Goal: Information Seeking & Learning: Learn about a topic

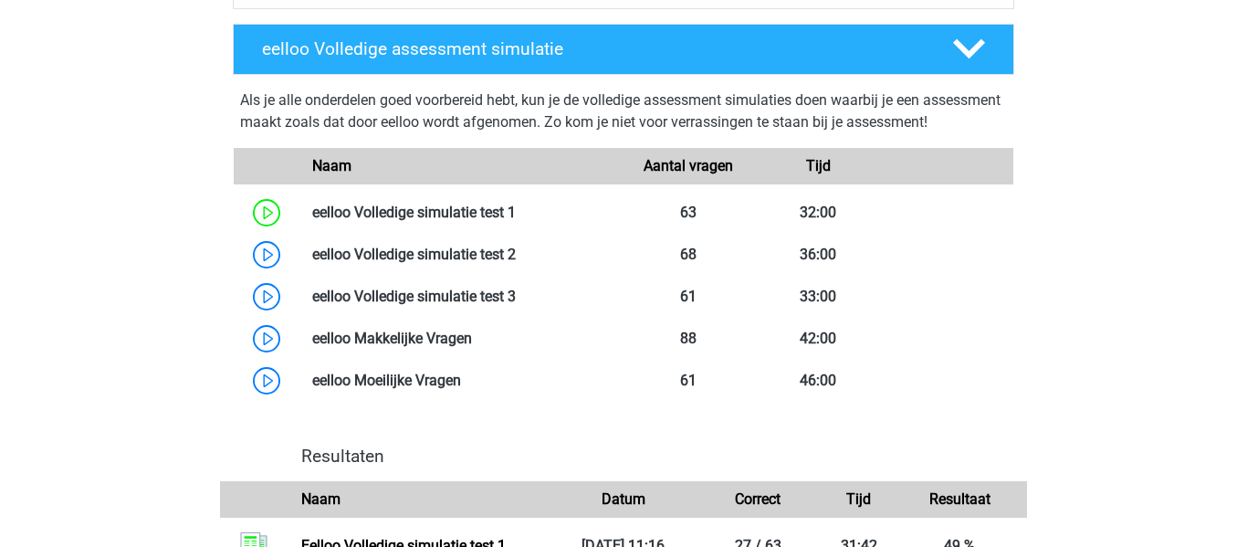
scroll to position [1454, 0]
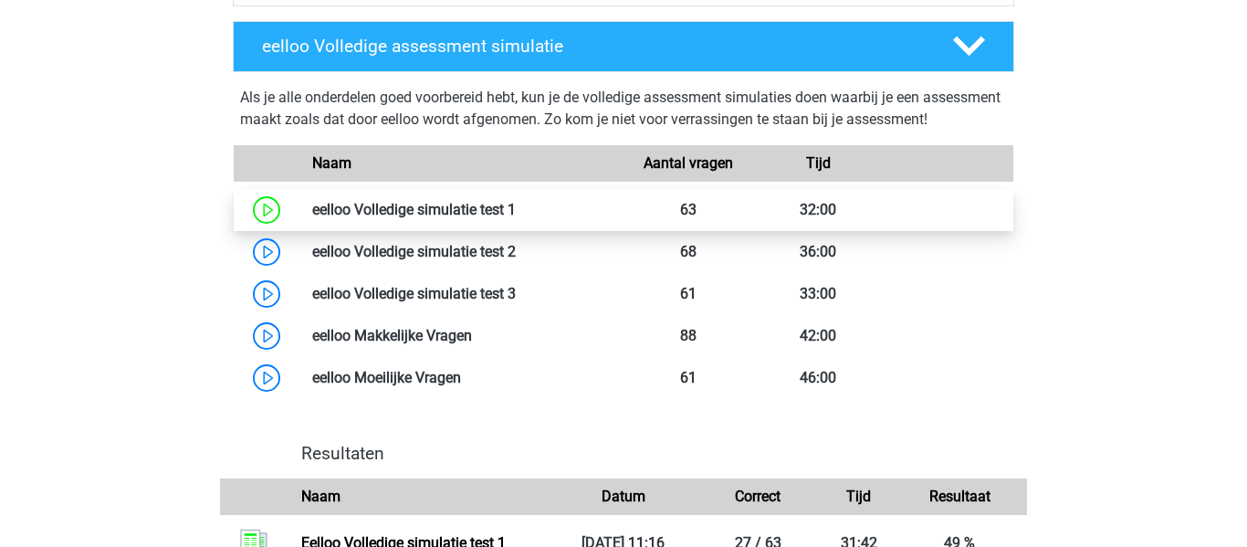
click at [516, 218] on link at bounding box center [516, 209] width 0 height 17
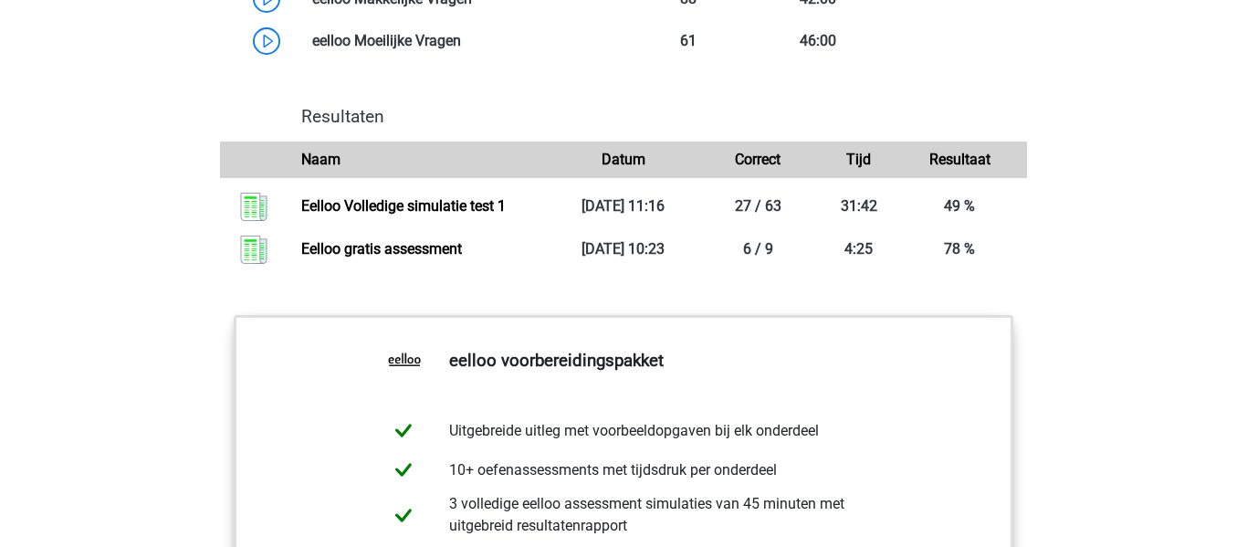
scroll to position [1818, 0]
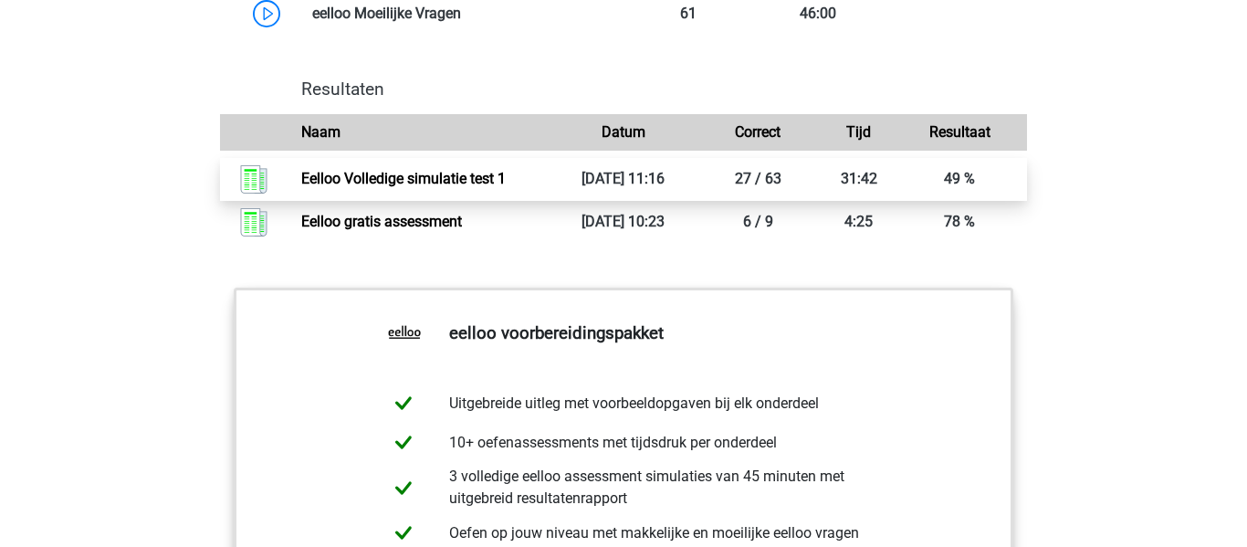
click at [458, 187] on link "Eelloo Volledige simulatie test 1" at bounding box center [403, 178] width 204 height 17
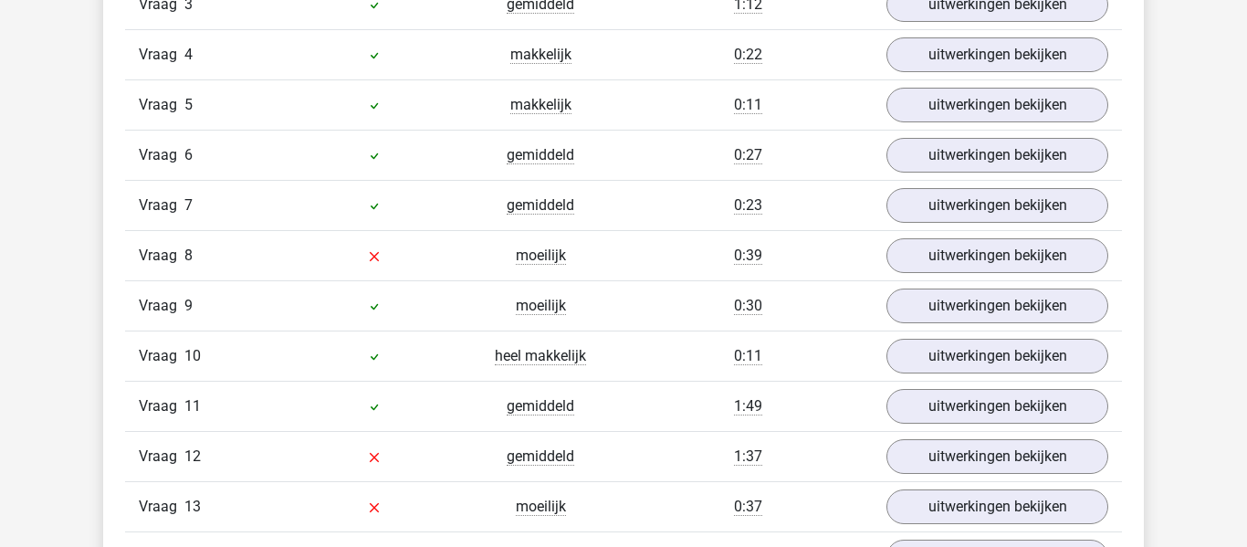
scroll to position [2207, 0]
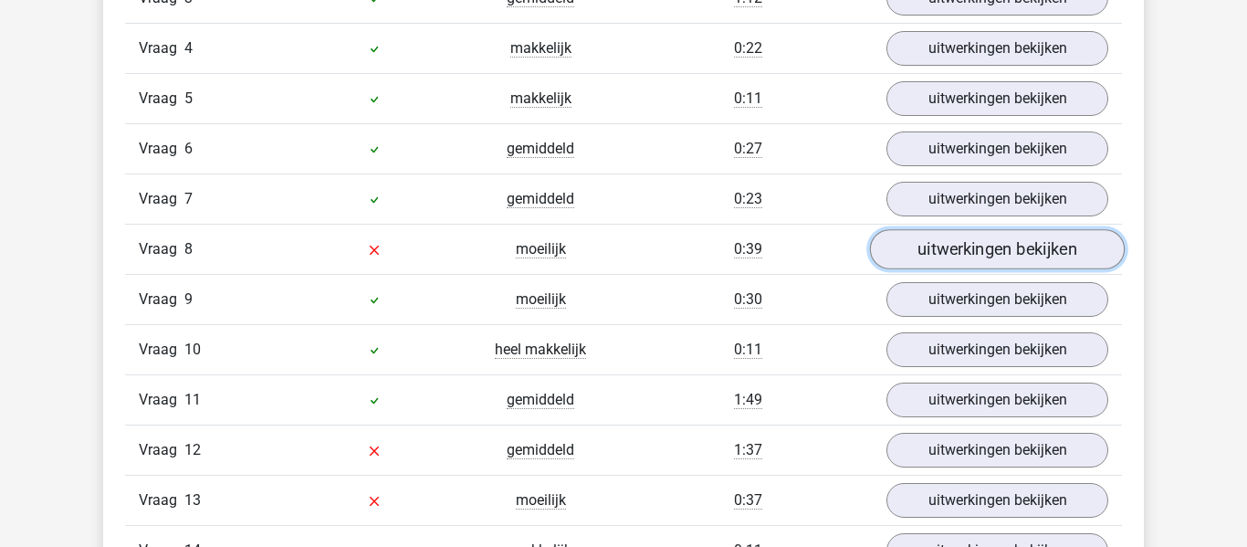
click at [904, 248] on link "uitwerkingen bekijken" at bounding box center [997, 249] width 255 height 40
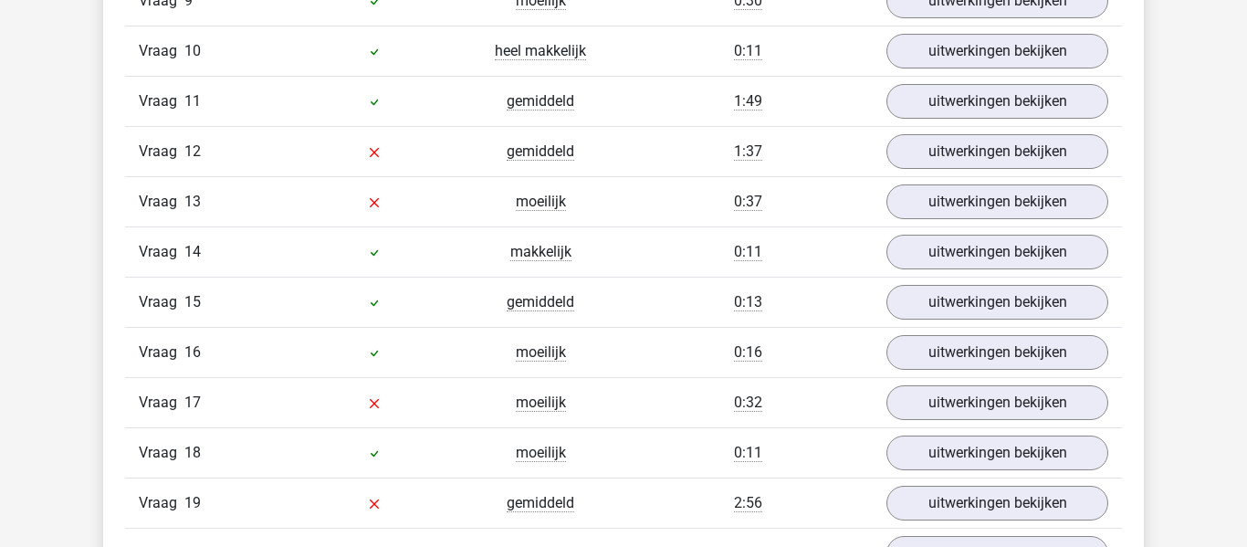
scroll to position [3678, 0]
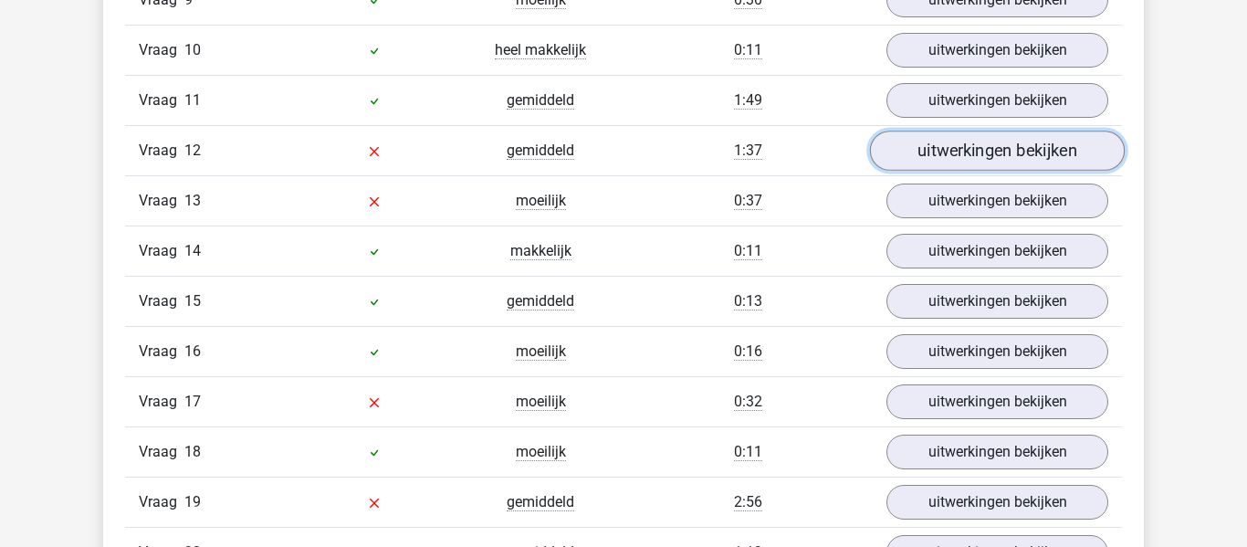
click at [1015, 158] on link "uitwerkingen bekijken" at bounding box center [997, 150] width 255 height 40
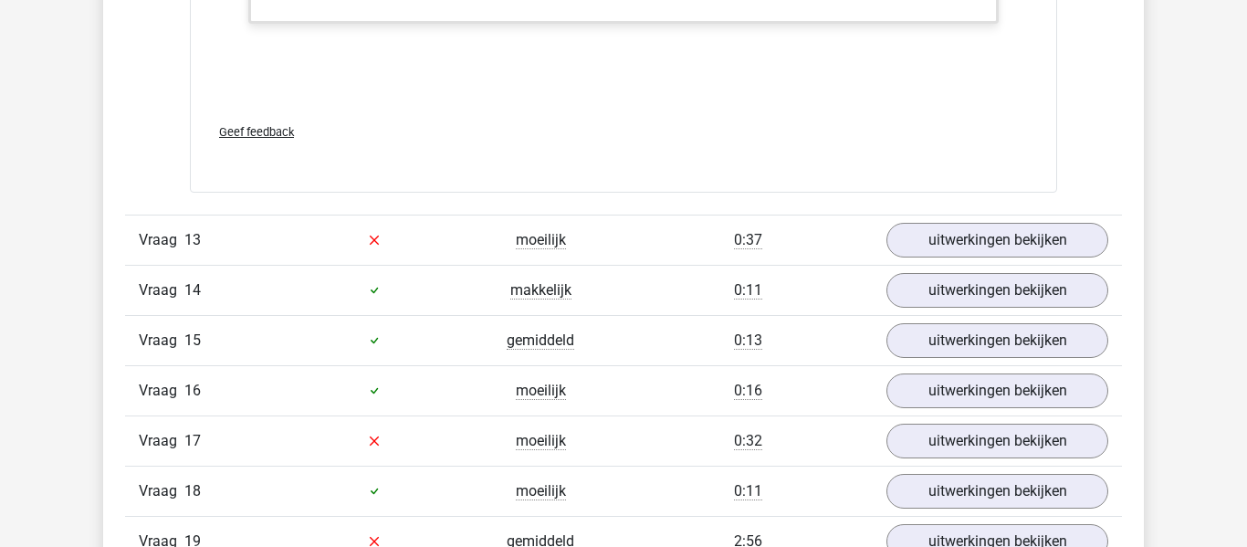
scroll to position [4749, 0]
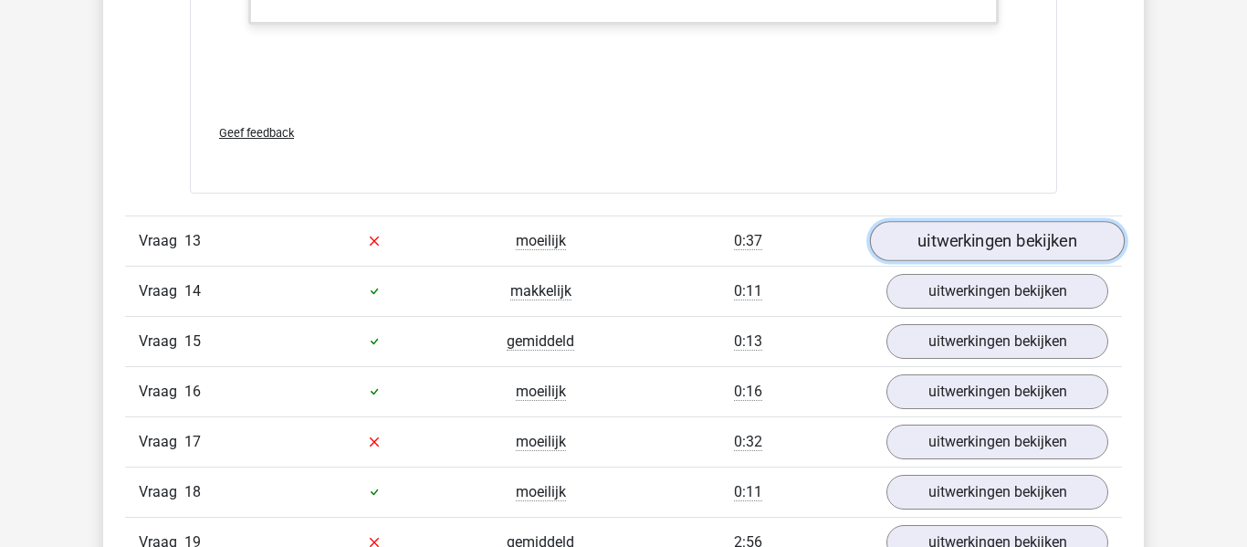
click at [945, 249] on link "uitwerkingen bekijken" at bounding box center [997, 241] width 255 height 40
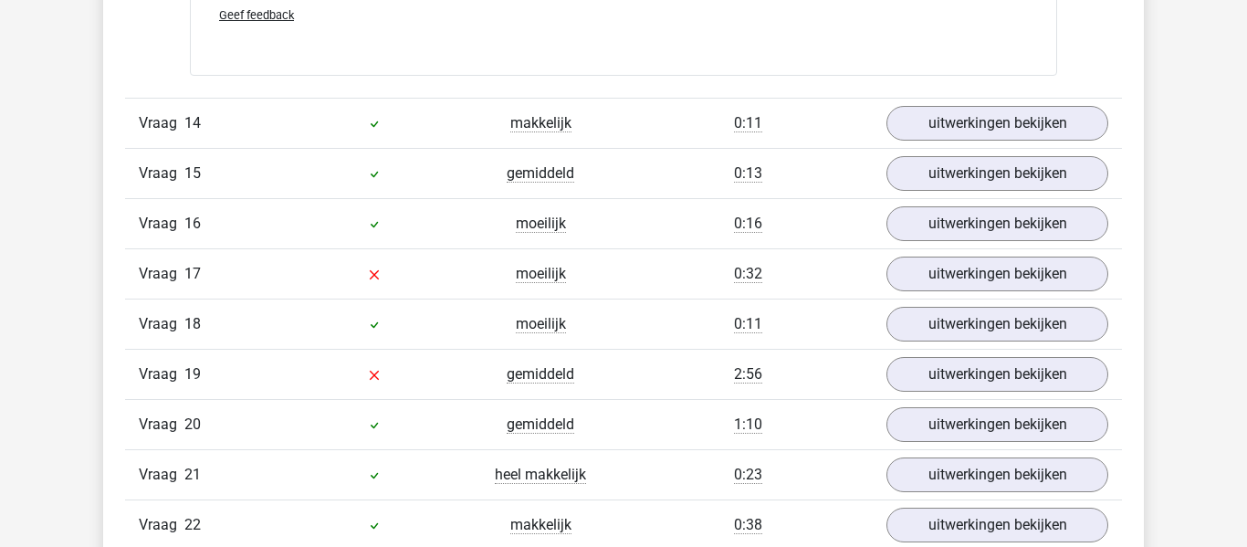
scroll to position [5829, 0]
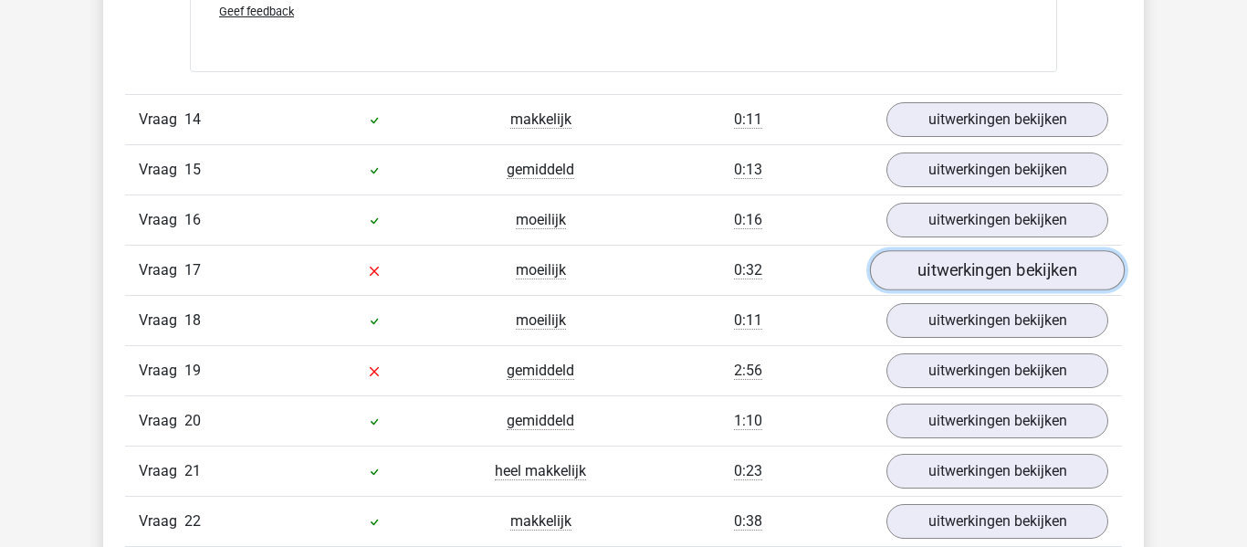
click at [944, 263] on link "uitwerkingen bekijken" at bounding box center [997, 270] width 255 height 40
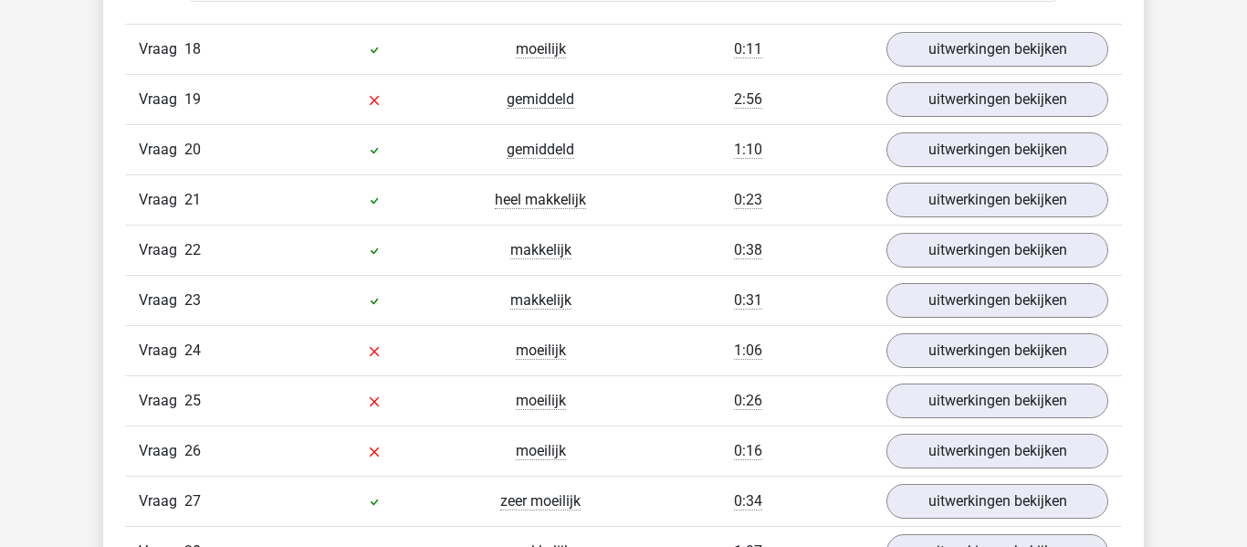
scroll to position [7273, 0]
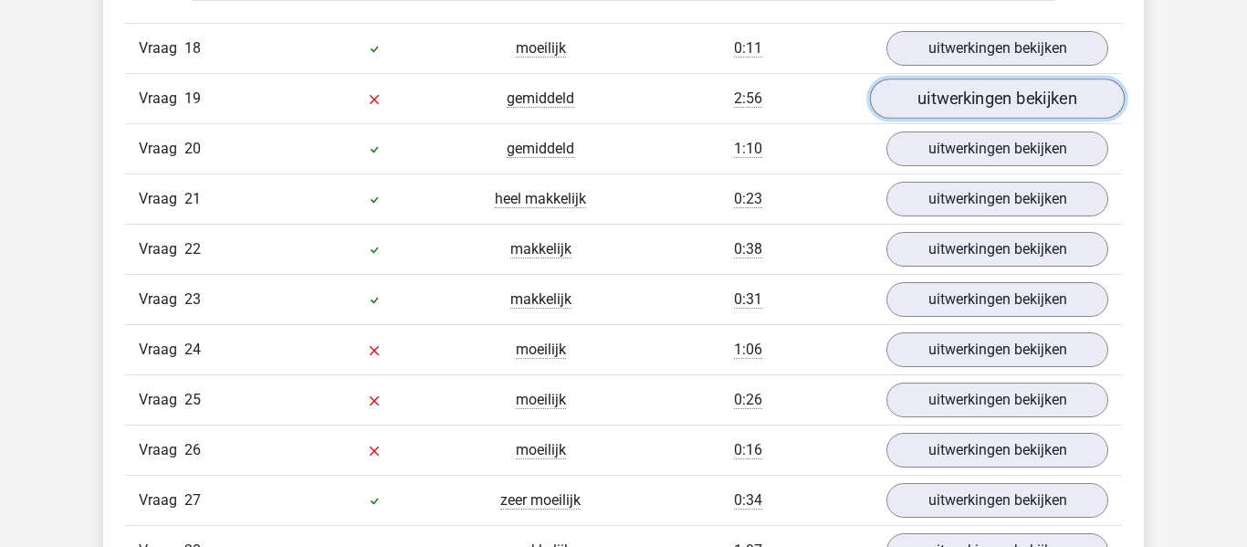
click at [965, 83] on link "uitwerkingen bekijken" at bounding box center [997, 98] width 255 height 40
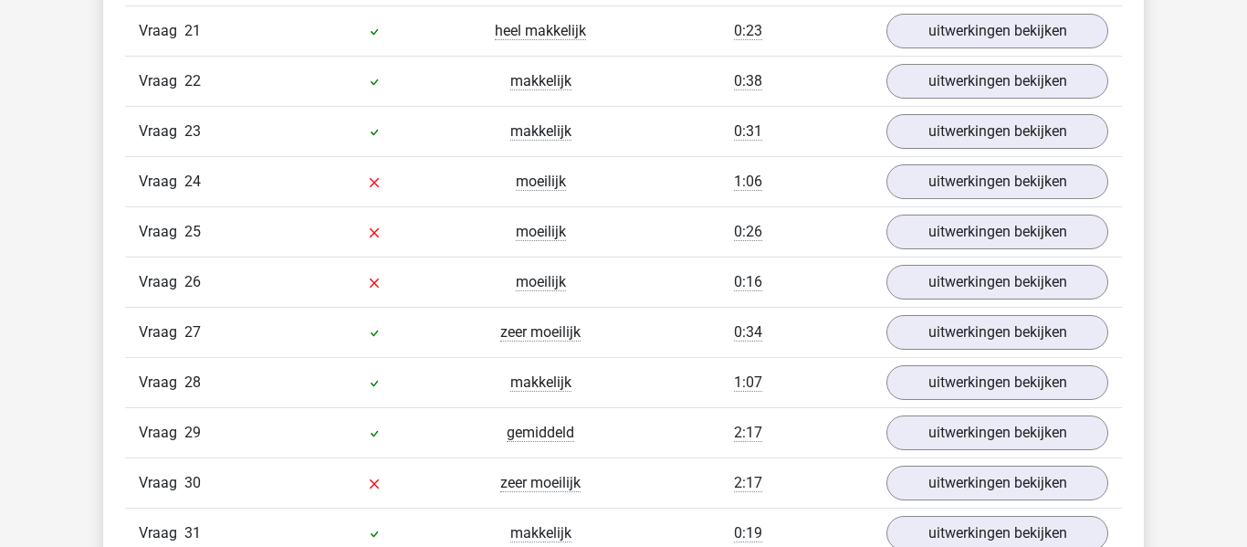
scroll to position [8550, 0]
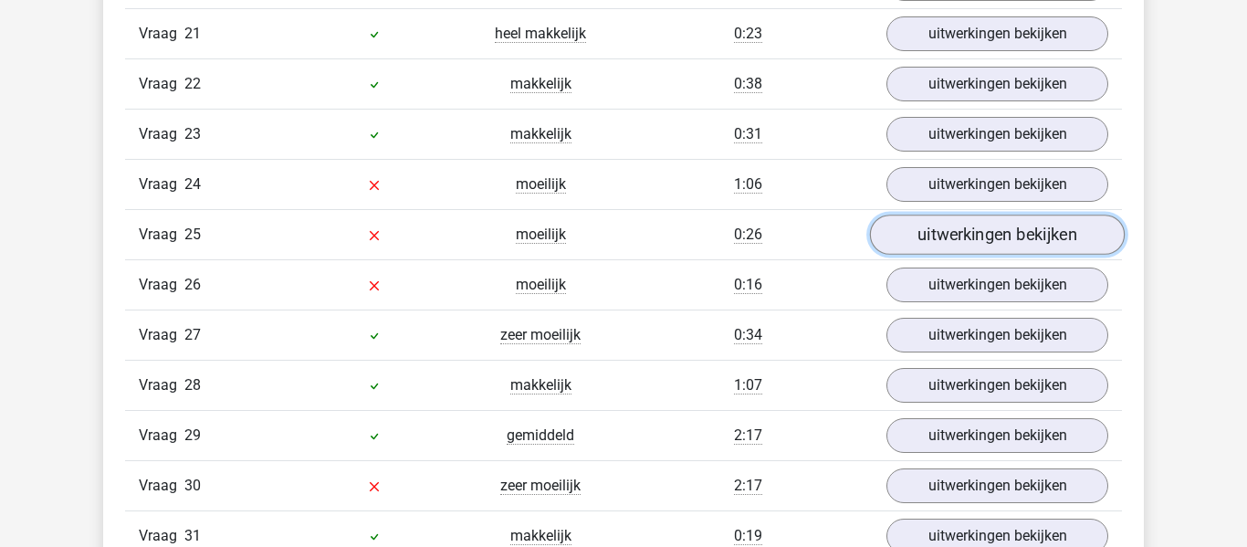
click at [936, 241] on link "uitwerkingen bekijken" at bounding box center [997, 234] width 255 height 40
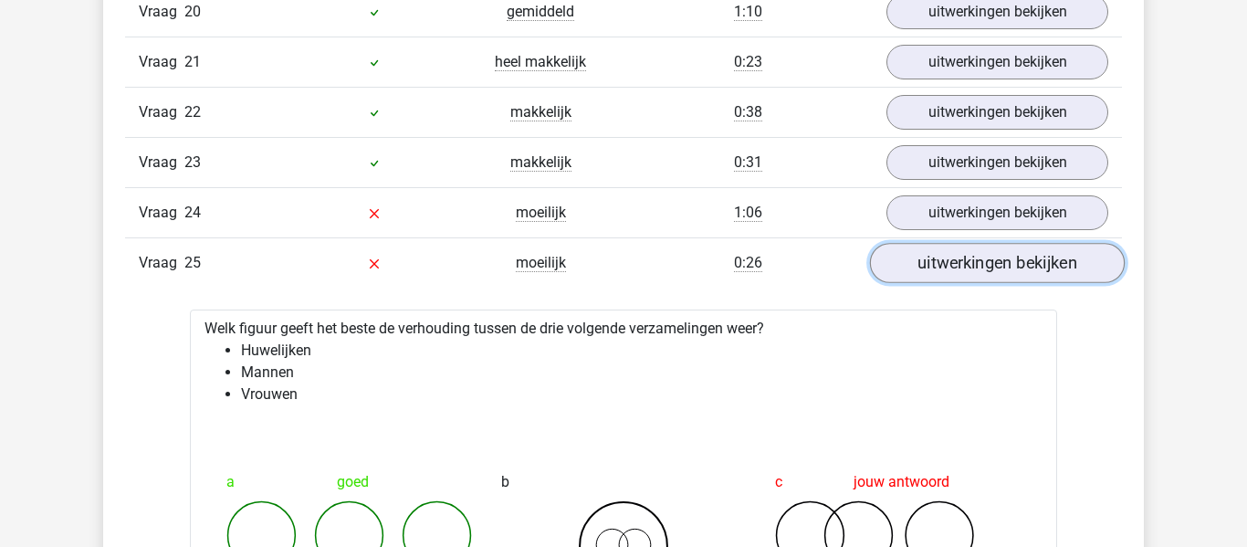
scroll to position [8514, 0]
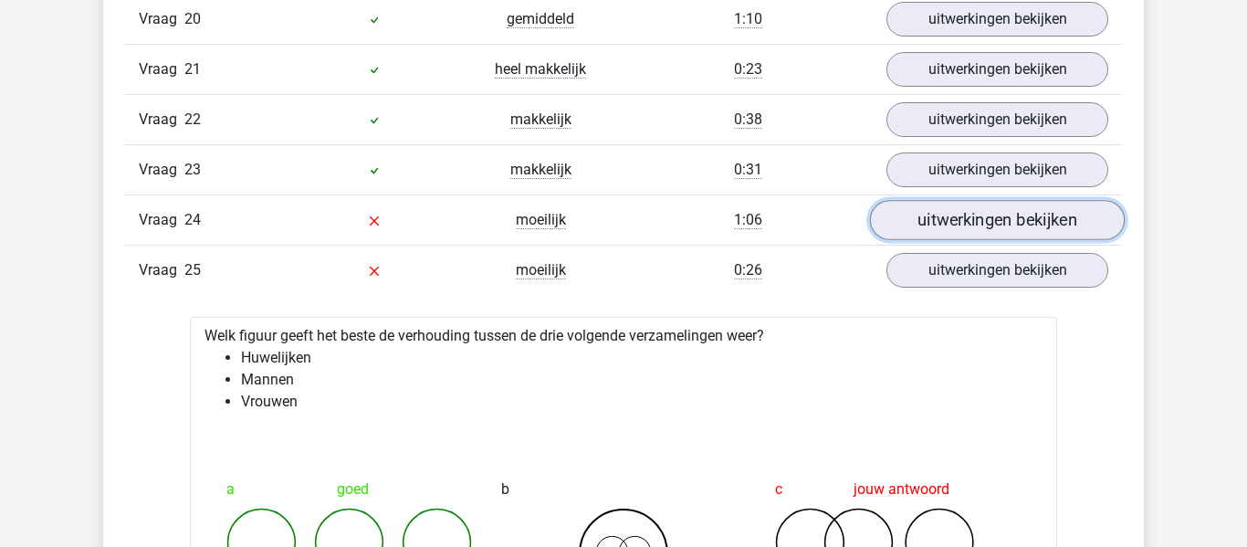
click at [932, 215] on link "uitwerkingen bekijken" at bounding box center [997, 220] width 255 height 40
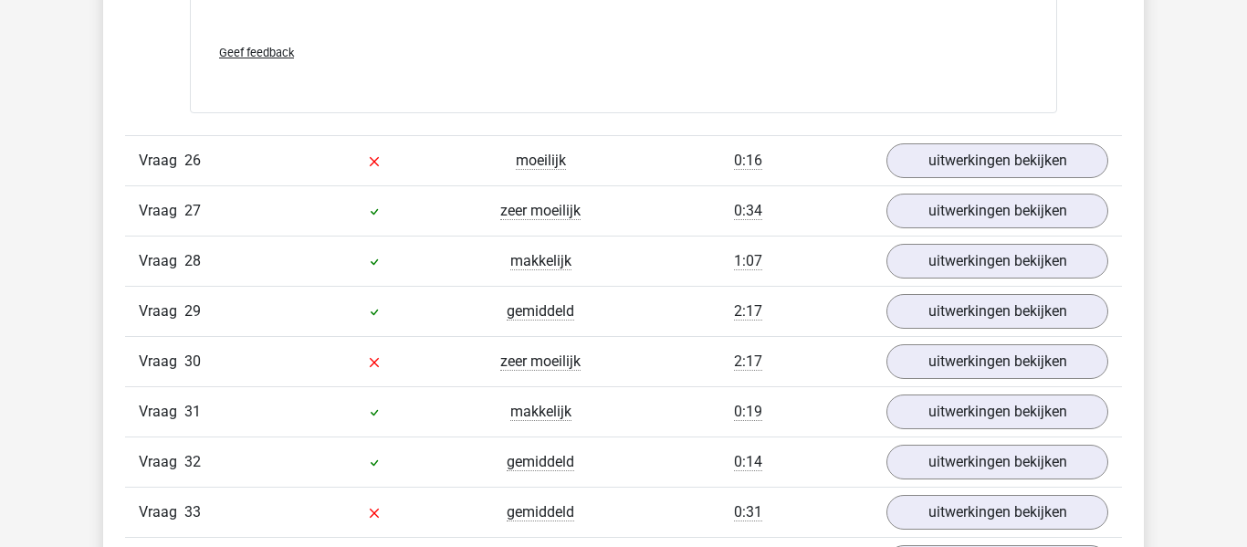
scroll to position [10776, 0]
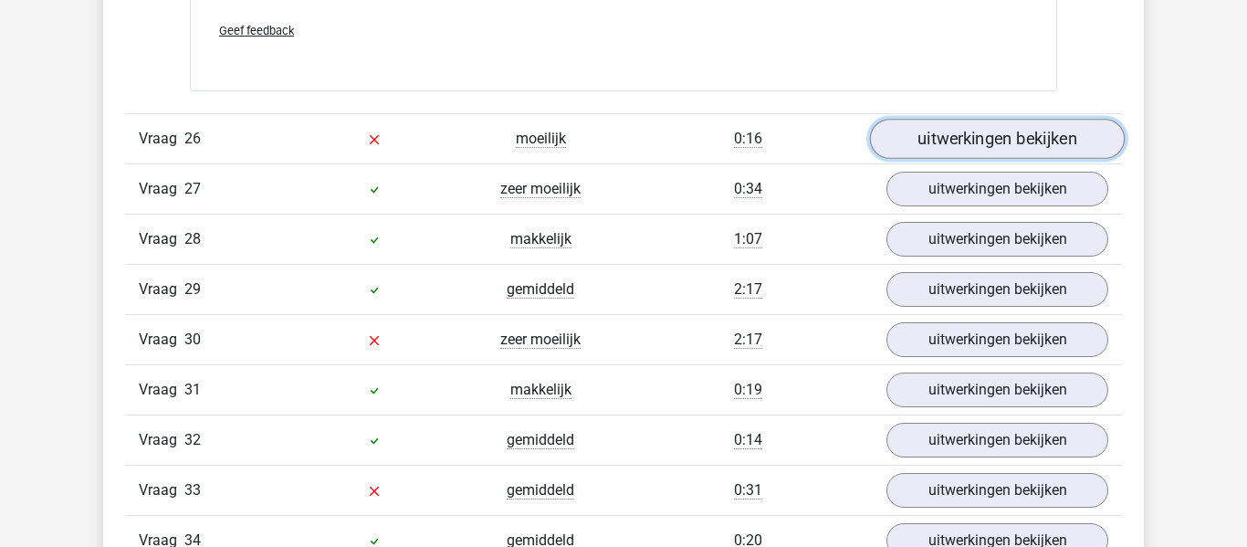
click at [970, 132] on link "uitwerkingen bekijken" at bounding box center [997, 139] width 255 height 40
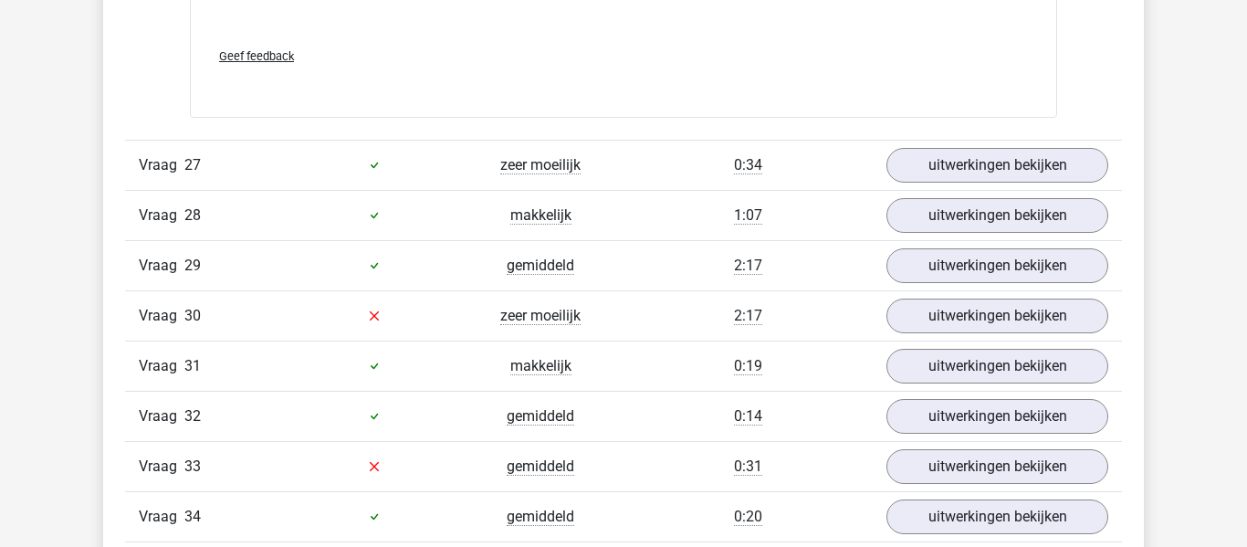
scroll to position [11973, 0]
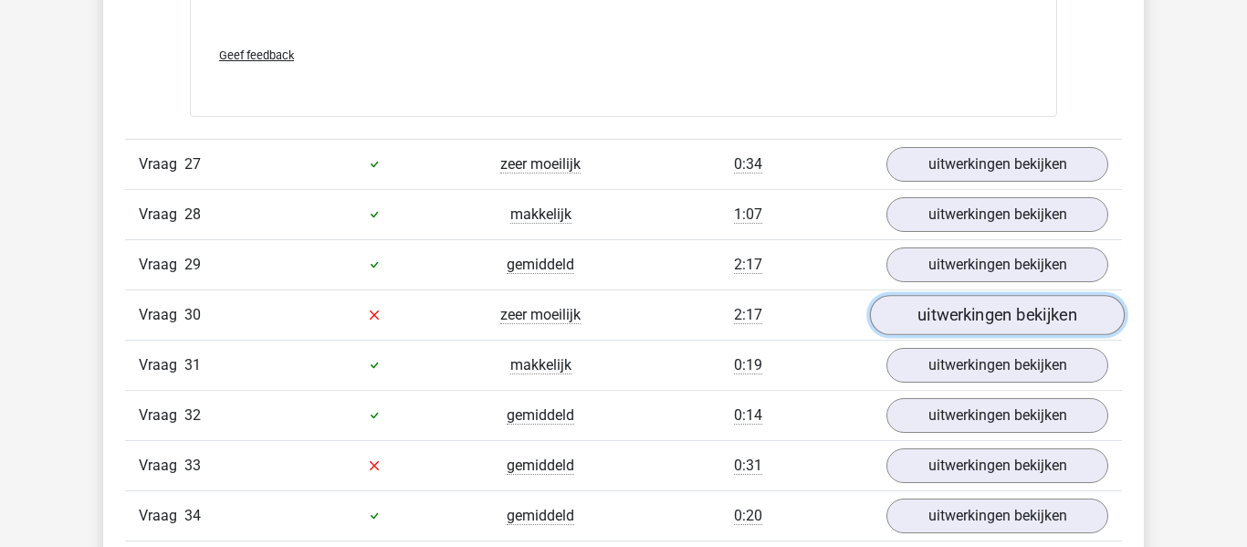
click at [972, 329] on link "uitwerkingen bekijken" at bounding box center [997, 315] width 255 height 40
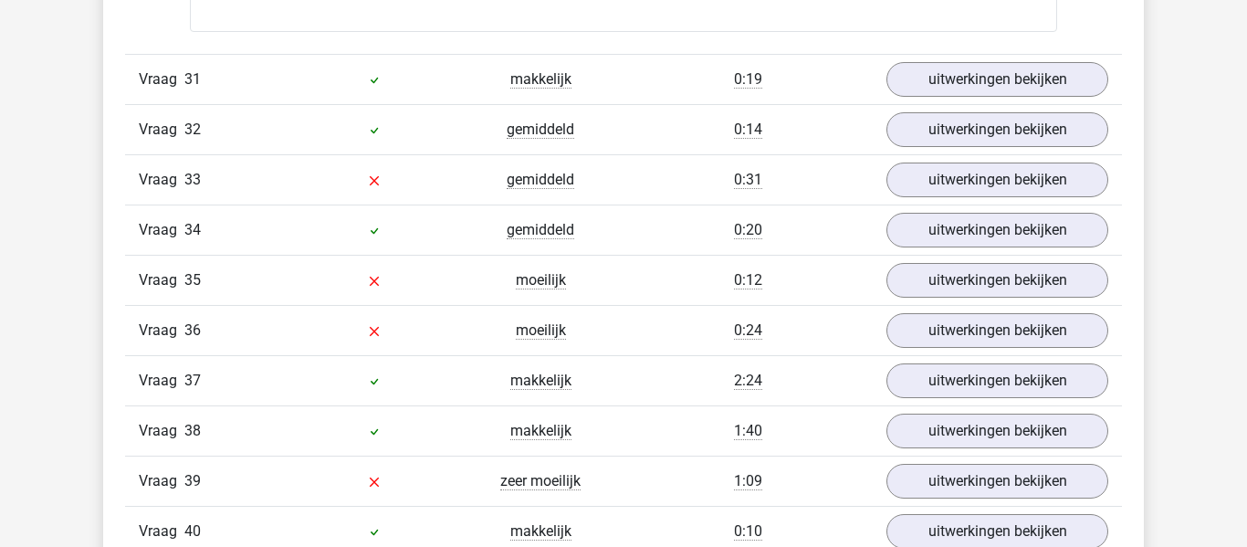
scroll to position [13378, 0]
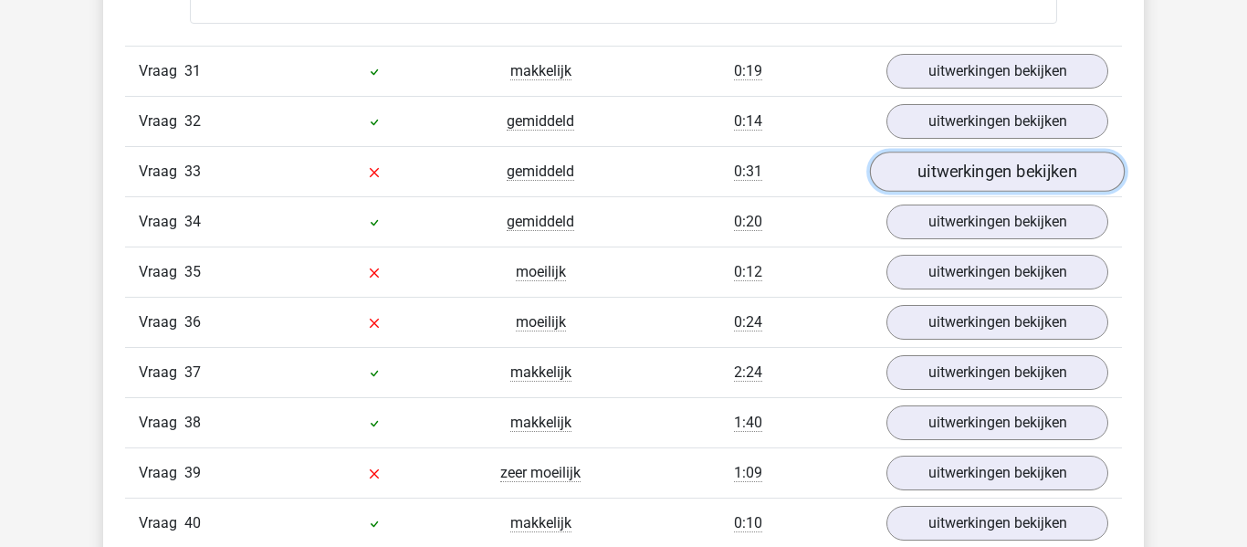
click at [919, 178] on link "uitwerkingen bekijken" at bounding box center [997, 171] width 255 height 40
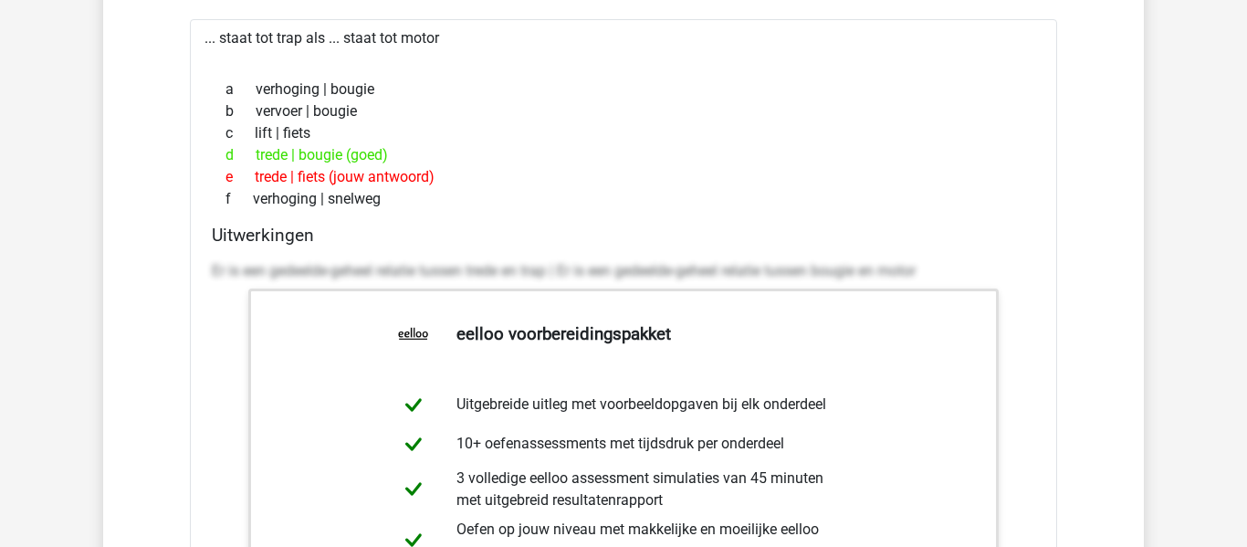
scroll to position [13578, 0]
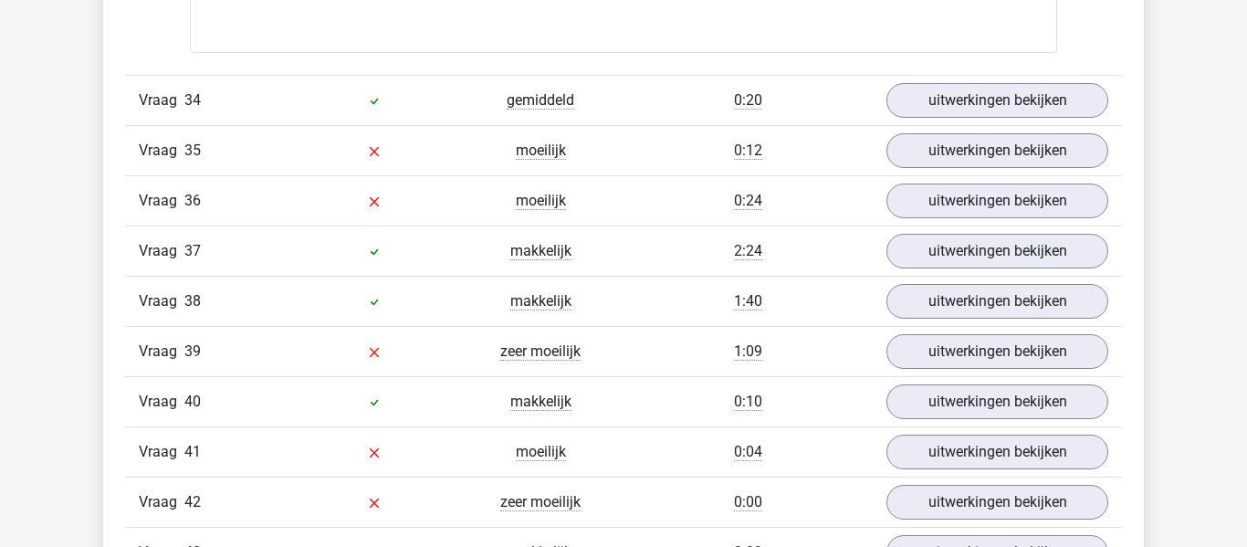
scroll to position [14412, 0]
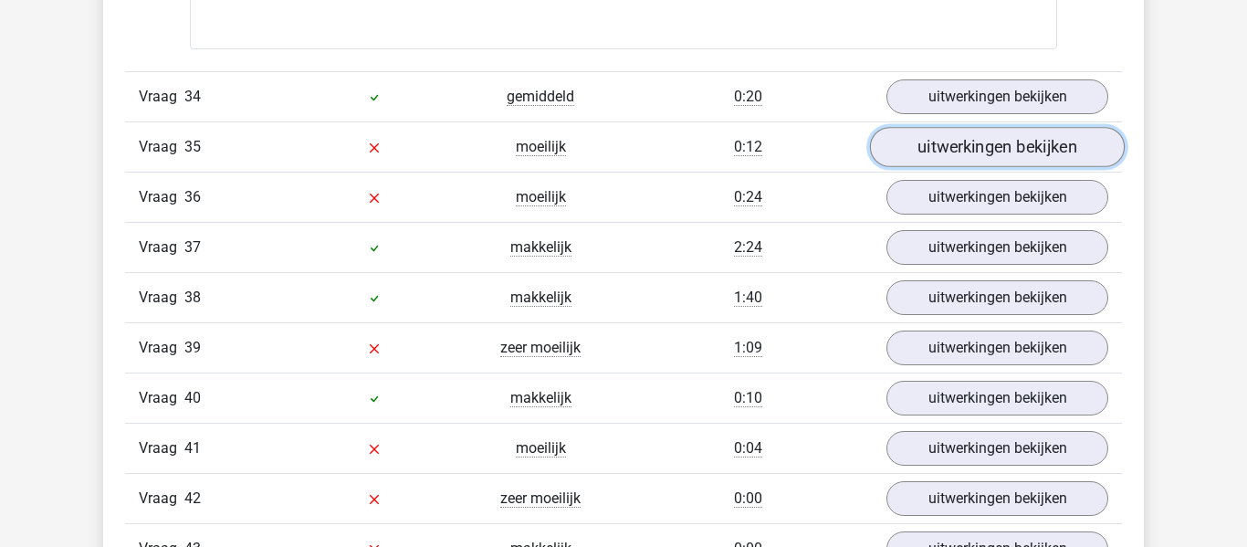
click at [1029, 158] on link "uitwerkingen bekijken" at bounding box center [997, 148] width 255 height 40
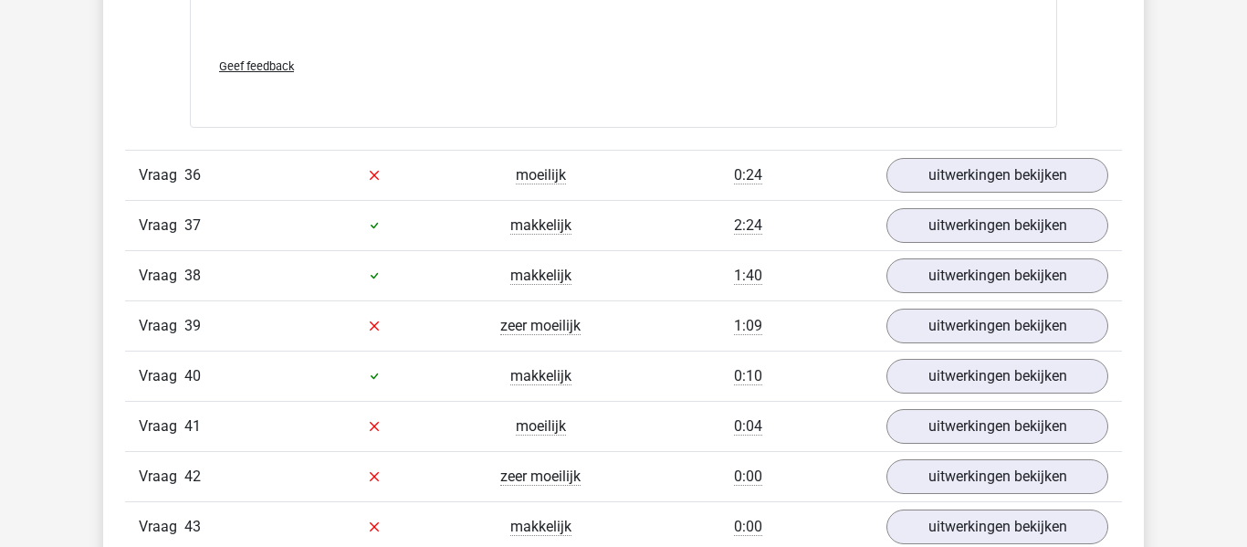
scroll to position [15616, 0]
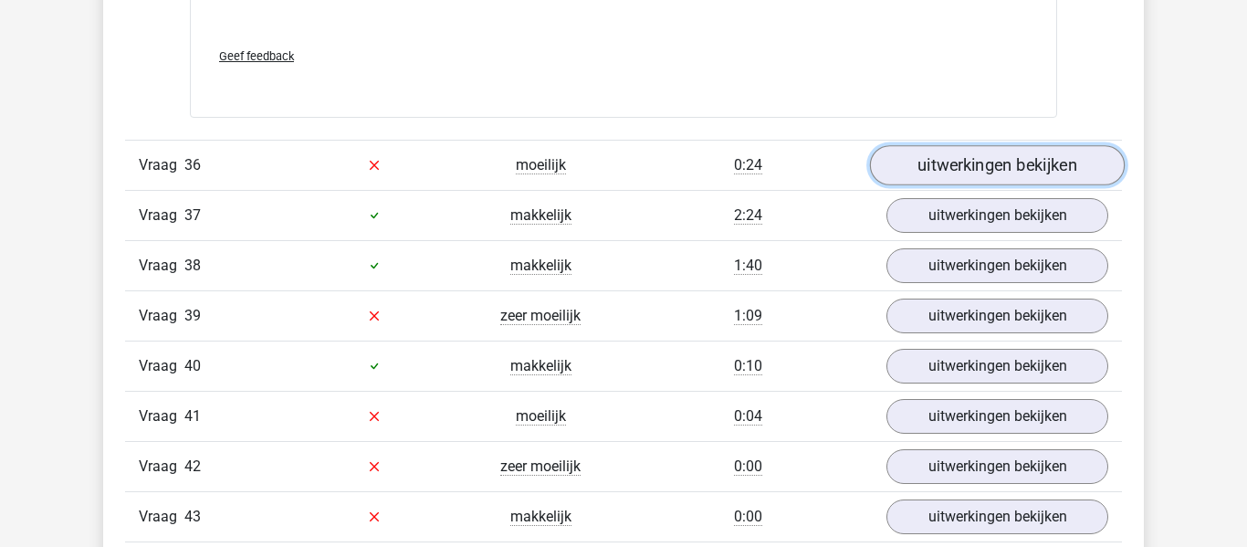
click at [1031, 161] on link "uitwerkingen bekijken" at bounding box center [997, 165] width 255 height 40
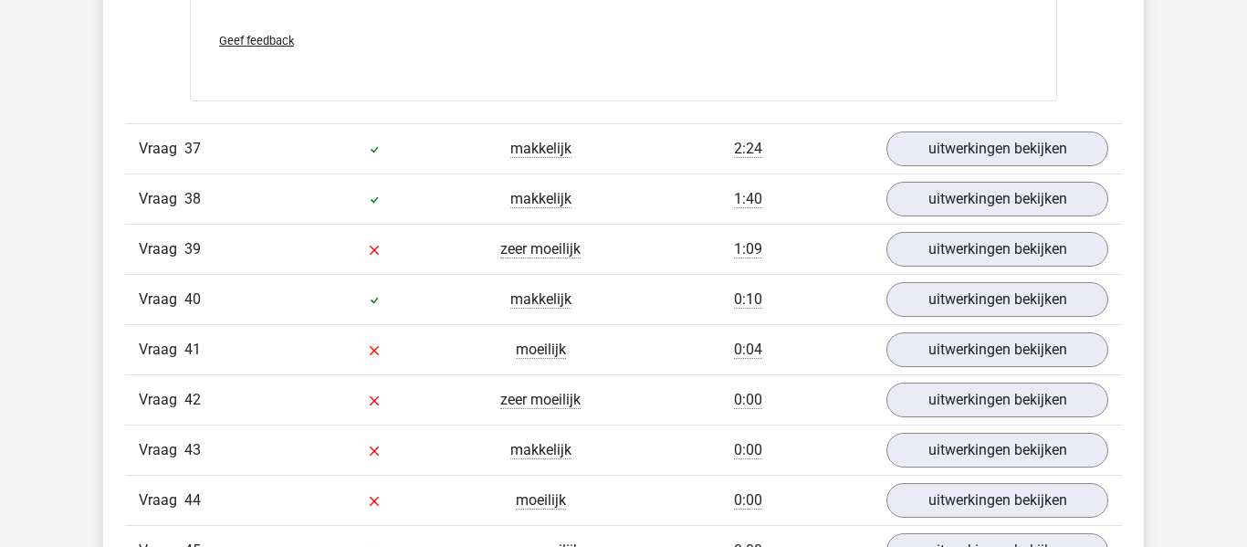
scroll to position [16864, 0]
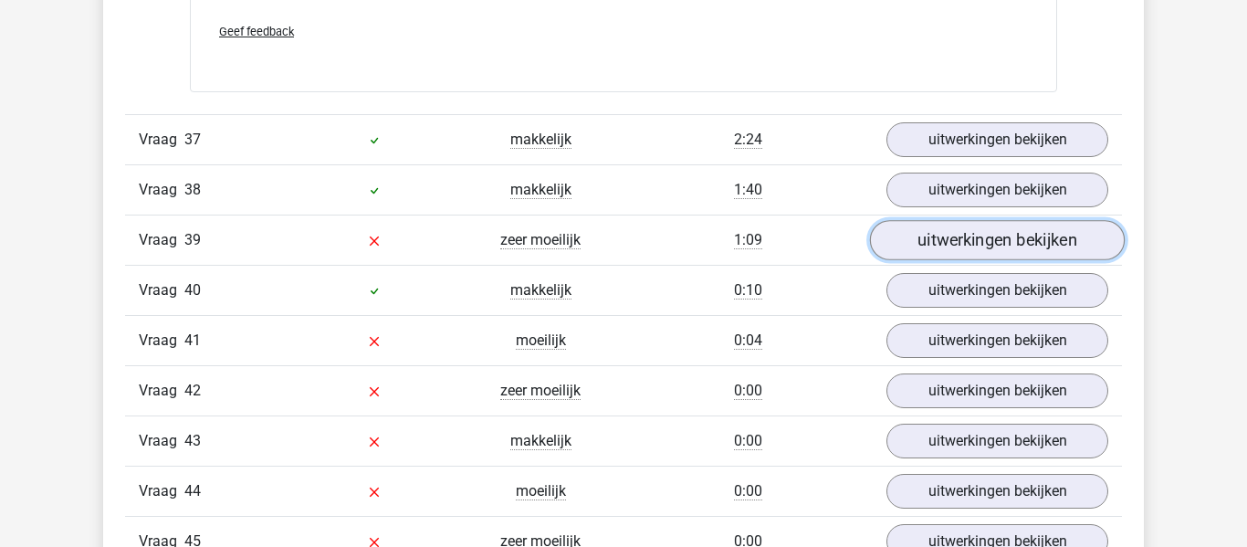
click at [1004, 246] on link "uitwerkingen bekijken" at bounding box center [997, 240] width 255 height 40
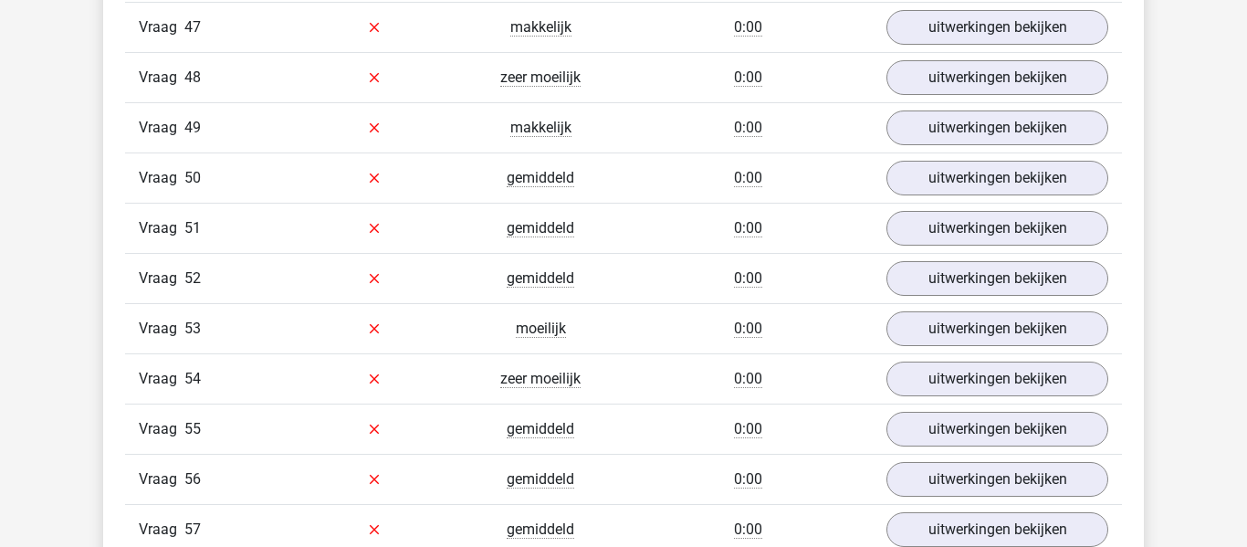
scroll to position [18575, 0]
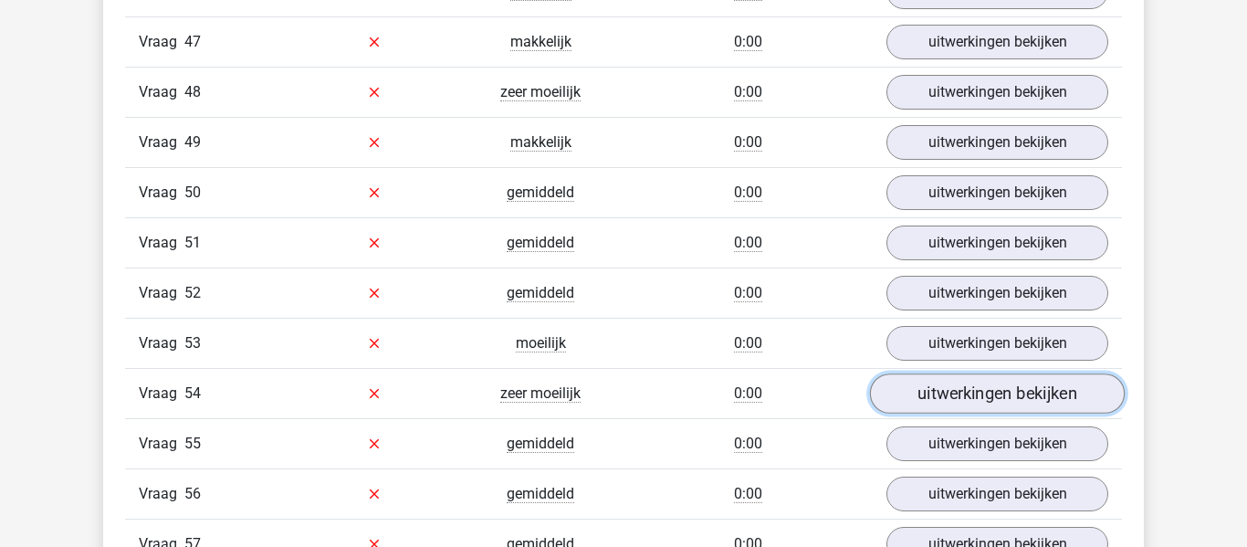
click at [936, 393] on link "uitwerkingen bekijken" at bounding box center [997, 393] width 255 height 40
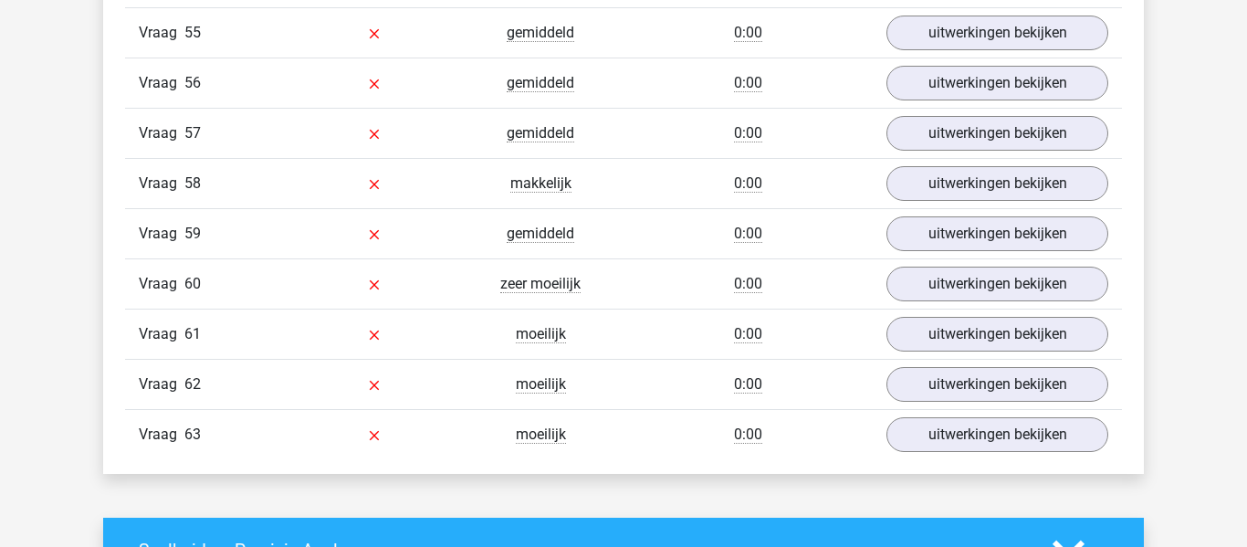
scroll to position [20154, 0]
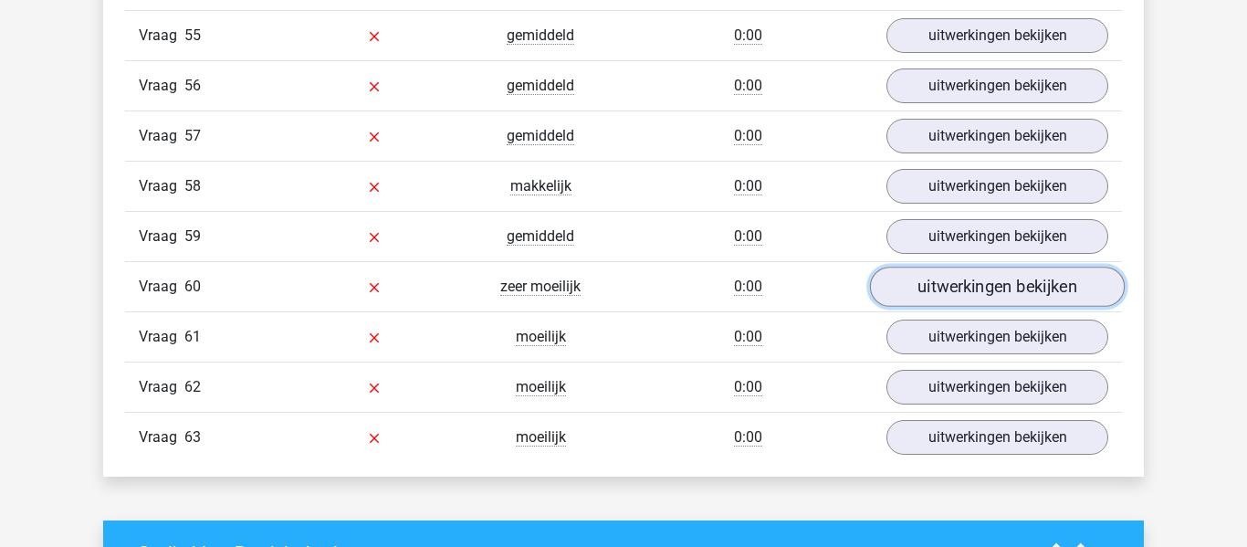
click at [951, 279] on link "uitwerkingen bekijken" at bounding box center [997, 286] width 255 height 40
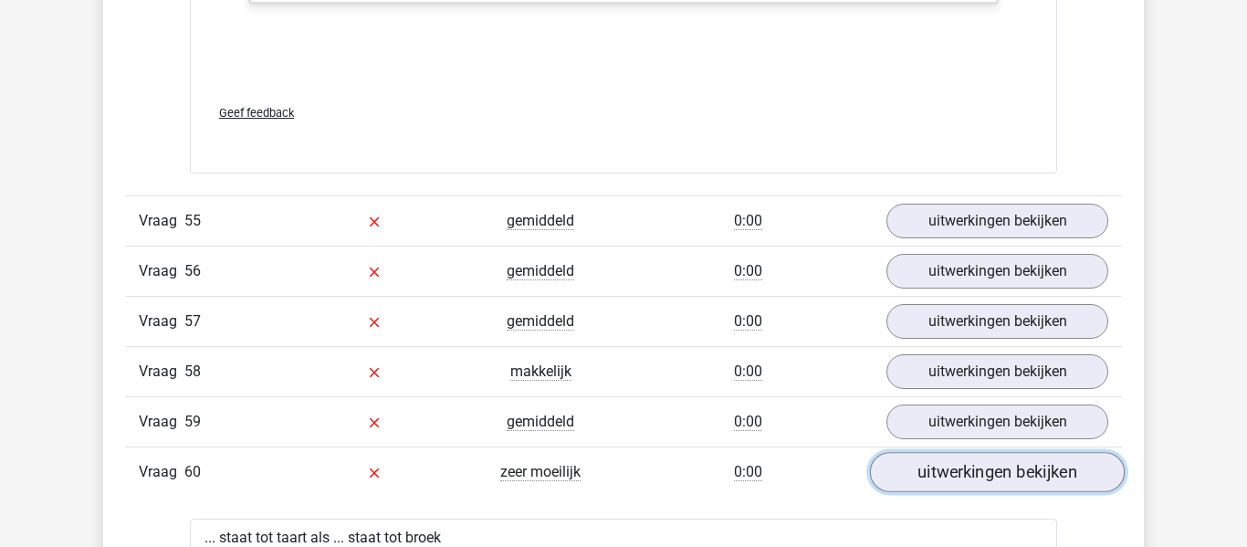
scroll to position [19966, 0]
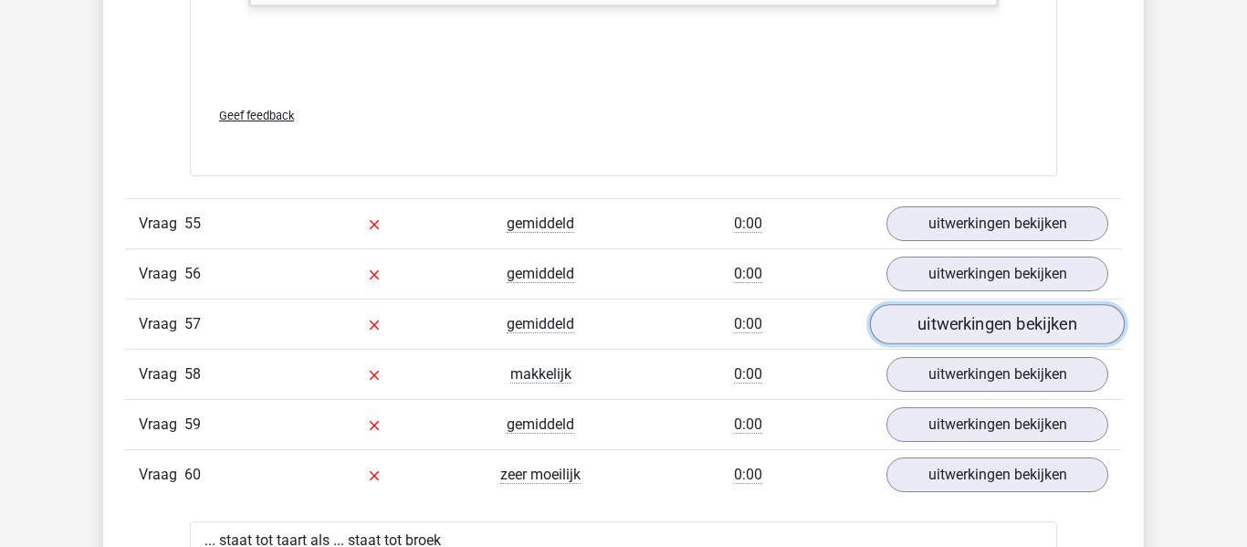
click at [961, 329] on link "uitwerkingen bekijken" at bounding box center [997, 324] width 255 height 40
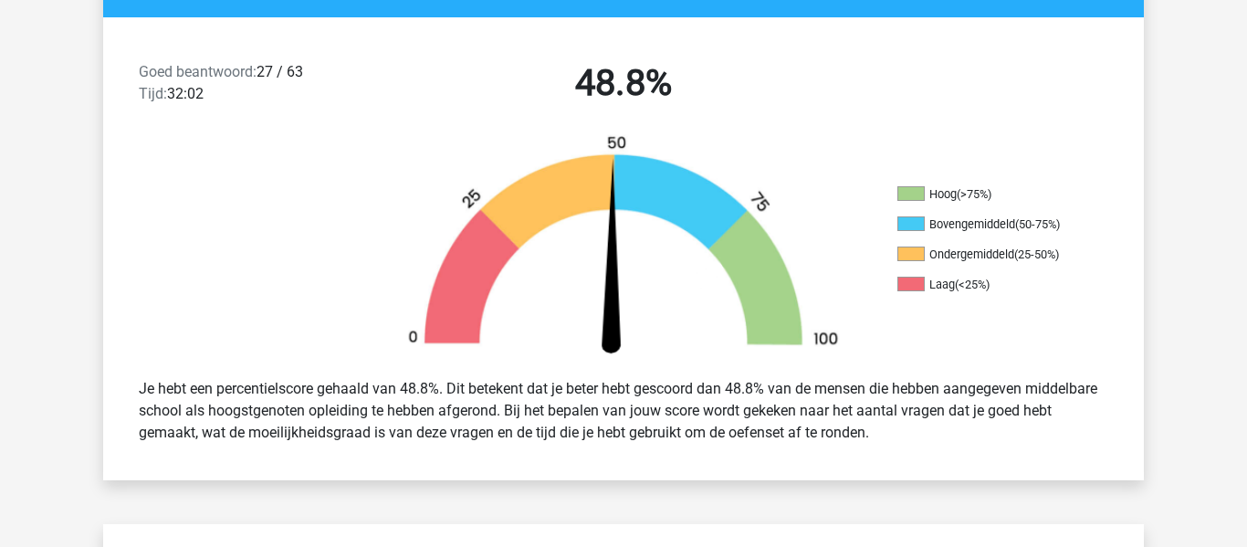
scroll to position [0, 0]
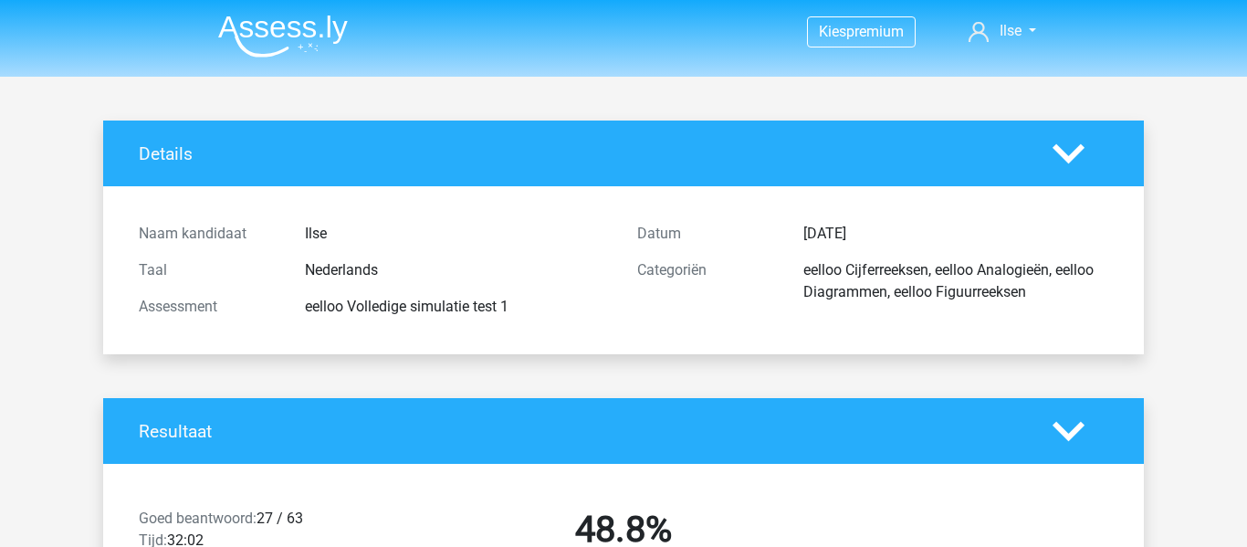
click at [549, 297] on div "eelloo Volledige simulatie test 1" at bounding box center [457, 307] width 332 height 22
click at [549, 296] on div "eelloo Volledige simulatie test 1" at bounding box center [457, 307] width 332 height 22
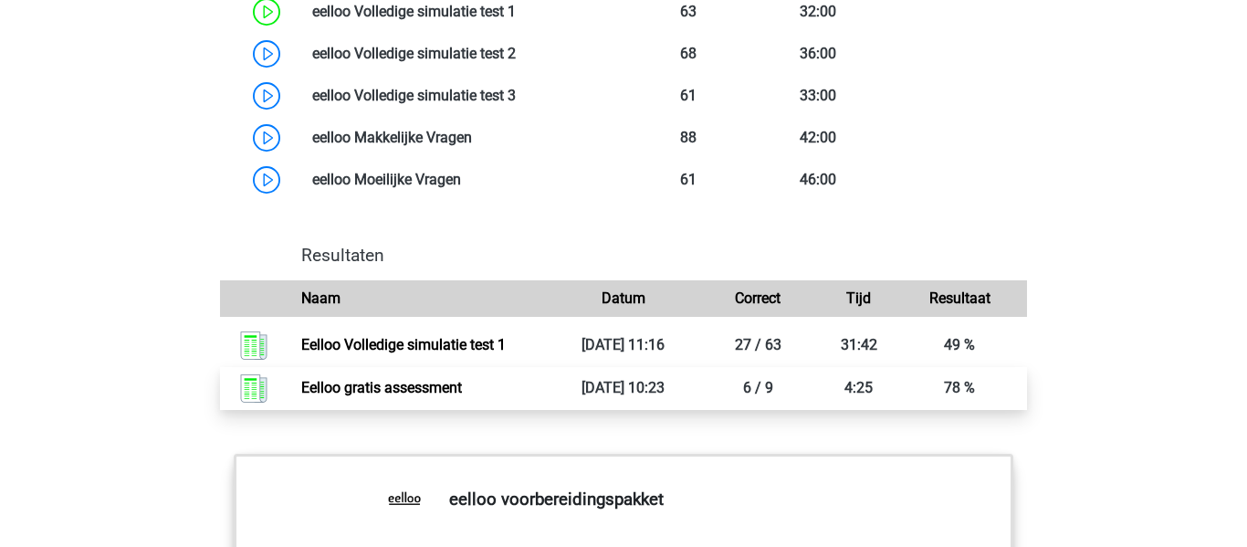
scroll to position [1653, 0]
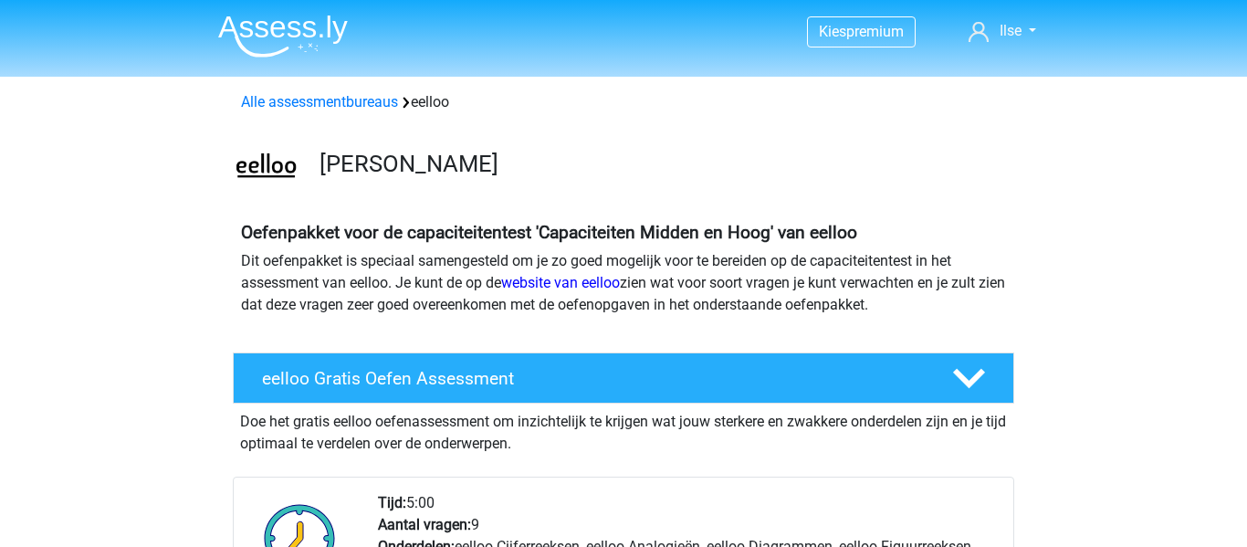
scroll to position [1653, 0]
